Goal: Information Seeking & Learning: Check status

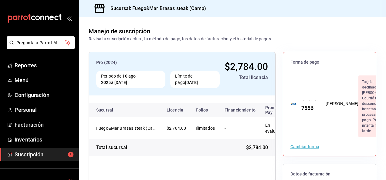
scroll to position [85, 0]
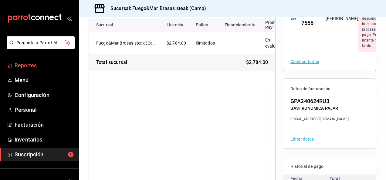
click at [30, 66] on span "Reportes" at bounding box center [44, 65] width 59 height 8
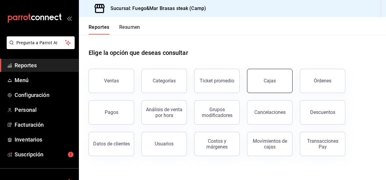
click at [278, 77] on button "Cajas" at bounding box center [270, 81] width 46 height 24
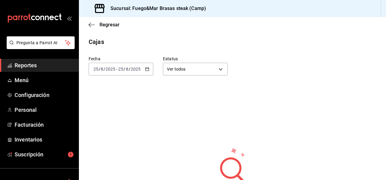
click at [148, 69] on \(Stroke\) "button" at bounding box center [147, 69] width 3 height 0
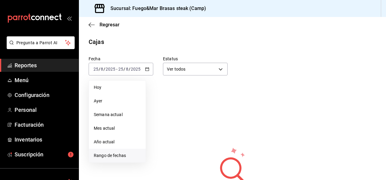
click at [108, 158] on span "Rango de fechas" at bounding box center [117, 156] width 47 height 6
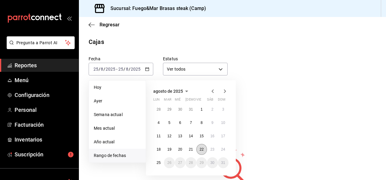
click at [202, 149] on abbr "22" at bounding box center [202, 150] width 4 height 4
click at [161, 165] on button "25" at bounding box center [158, 163] width 11 height 11
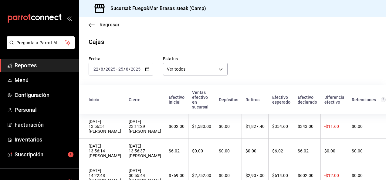
click at [91, 23] on icon "button" at bounding box center [92, 24] width 6 height 5
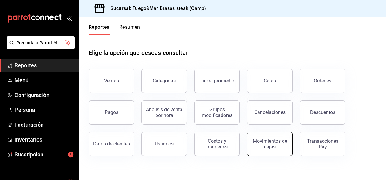
click at [264, 144] on div "Movimientos de cajas" at bounding box center [270, 145] width 38 height 12
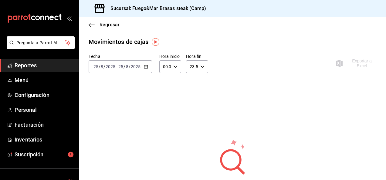
click at [146, 66] on \(Stroke\) "button" at bounding box center [145, 66] width 3 height 0
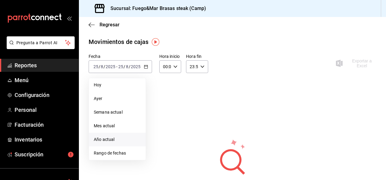
click at [112, 146] on li "Año actual" at bounding box center [117, 140] width 57 height 14
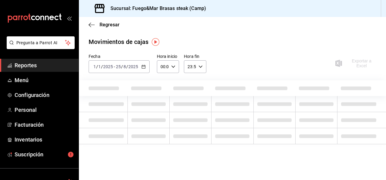
click at [145, 68] on icon "button" at bounding box center [144, 67] width 4 height 4
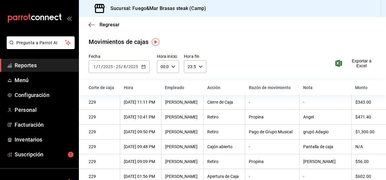
click at [27, 64] on span "Reportes" at bounding box center [44, 65] width 59 height 8
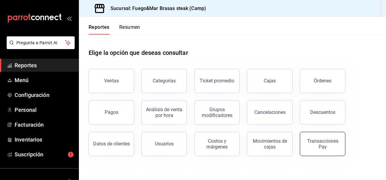
click at [320, 138] on button "Transacciones Pay" at bounding box center [323, 144] width 46 height 24
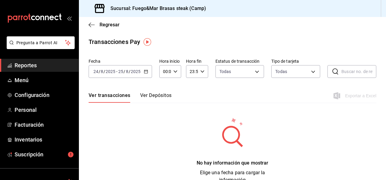
click at [143, 71] on div "[DATE] [DATE] - [DATE] [DATE]" at bounding box center [120, 71] width 63 height 13
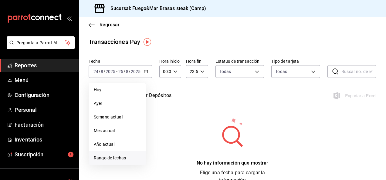
click at [107, 157] on span "Rango de fechas" at bounding box center [117, 158] width 47 height 6
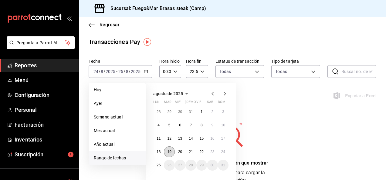
click at [170, 149] on button "19" at bounding box center [169, 152] width 11 height 11
click at [213, 151] on abbr "23" at bounding box center [213, 152] width 4 height 4
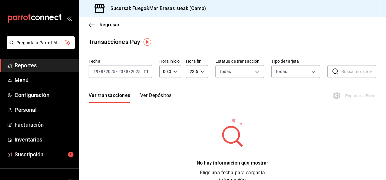
click at [144, 71] on icon "button" at bounding box center [146, 72] width 4 height 4
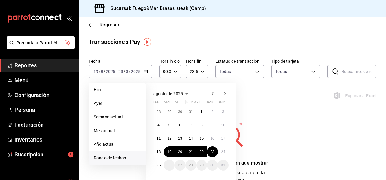
click at [114, 52] on div "Transacciones Pay Fecha [DATE] [DATE] - [DATE] [DATE] [DATE] [DATE] Semana actu…" at bounding box center [232, 110] width 307 height 147
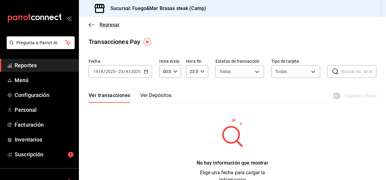
click at [90, 23] on icon "button" at bounding box center [92, 24] width 6 height 5
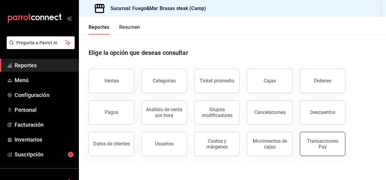
click at [323, 146] on div "Transacciones Pay" at bounding box center [323, 145] width 38 height 12
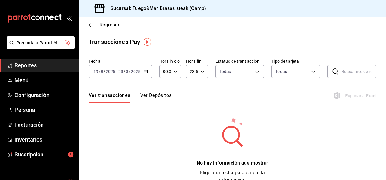
click at [159, 89] on div "Ver transacciones Ver Depósitos Exportar a Excel" at bounding box center [233, 94] width 288 height 18
click at [158, 93] on button "Ver Depósitos" at bounding box center [156, 98] width 32 height 10
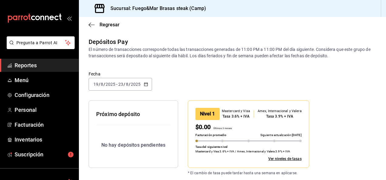
click at [145, 84] on icon "button" at bounding box center [146, 84] width 4 height 4
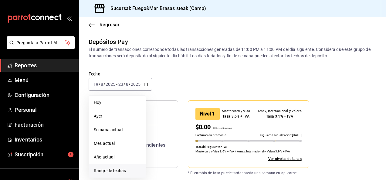
click at [111, 175] on li "Rango de fechas" at bounding box center [117, 171] width 57 height 14
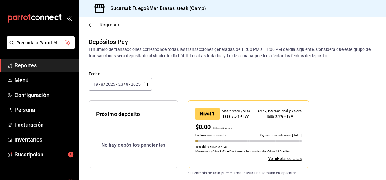
click at [93, 24] on icon "button" at bounding box center [92, 24] width 6 height 5
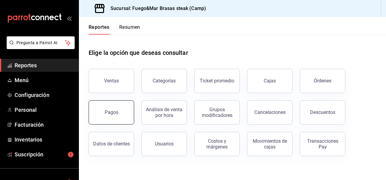
click at [111, 110] on div "Pagos" at bounding box center [112, 113] width 14 height 6
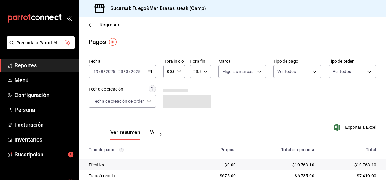
click at [153, 72] on div "[DATE] [DATE] - [DATE] [DATE]" at bounding box center [122, 71] width 67 height 13
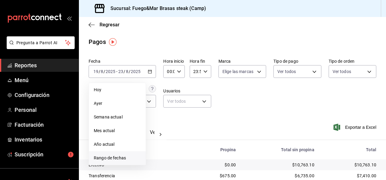
click at [108, 155] on li "Rango de fechas" at bounding box center [117, 159] width 57 height 14
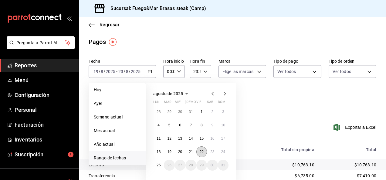
click at [202, 155] on button "22" at bounding box center [202, 152] width 11 height 11
click at [159, 165] on abbr "25" at bounding box center [159, 165] width 4 height 4
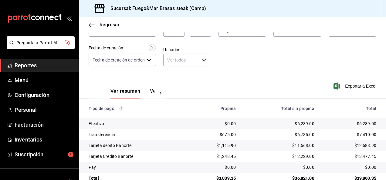
scroll to position [55, 0]
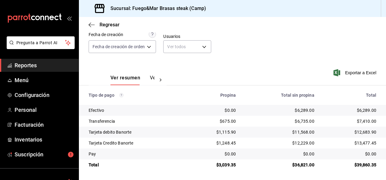
click at [155, 80] on div at bounding box center [161, 80] width 12 height 10
click at [145, 77] on button "Ver pagos" at bounding box center [143, 80] width 23 height 10
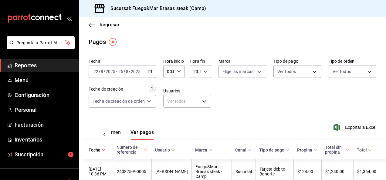
click at [115, 133] on button "Ver resumen" at bounding box center [107, 135] width 28 height 10
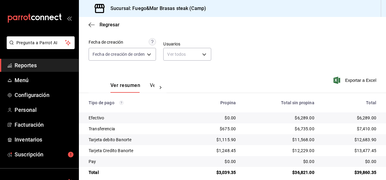
scroll to position [55, 0]
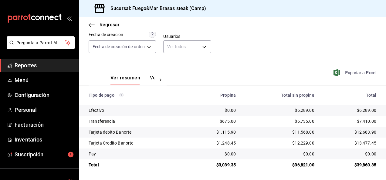
click at [354, 73] on span "Exportar a Excel" at bounding box center [356, 72] width 42 height 7
